Goal: Task Accomplishment & Management: Complete application form

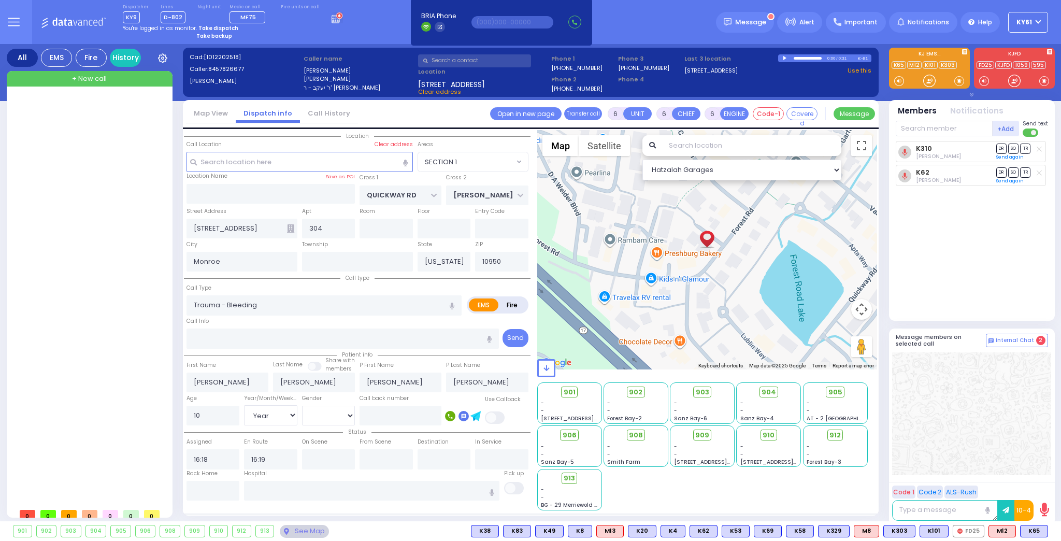
select select "SECTION 1"
select select "Year"
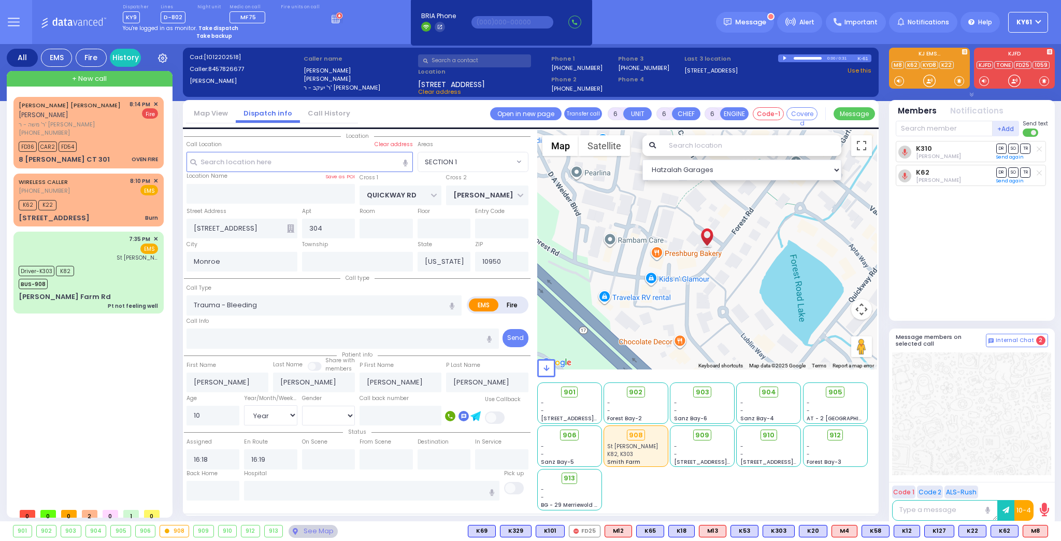
select select "SECTION 1"
select select "Year"
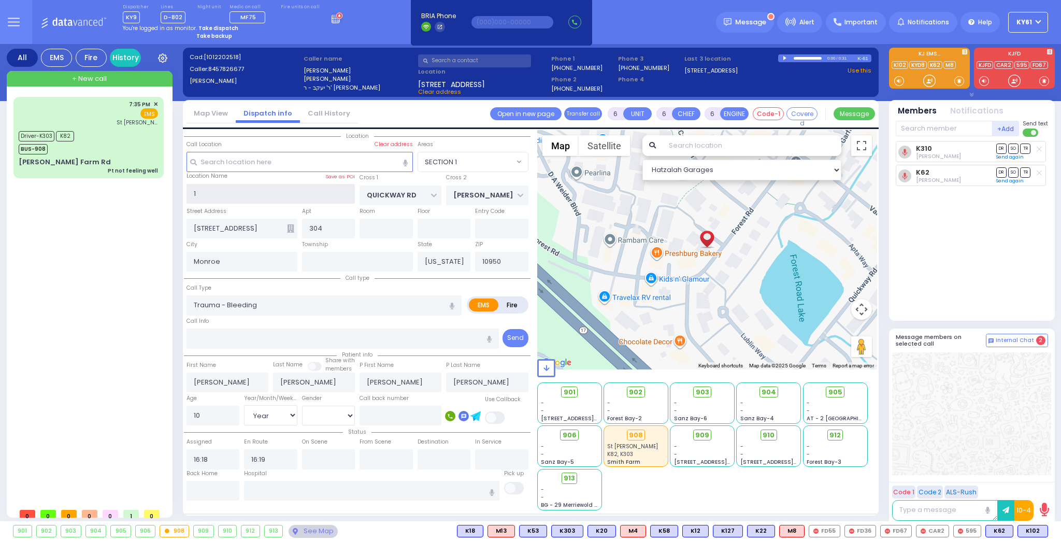
type input "1"
